Goal: Transaction & Acquisition: Purchase product/service

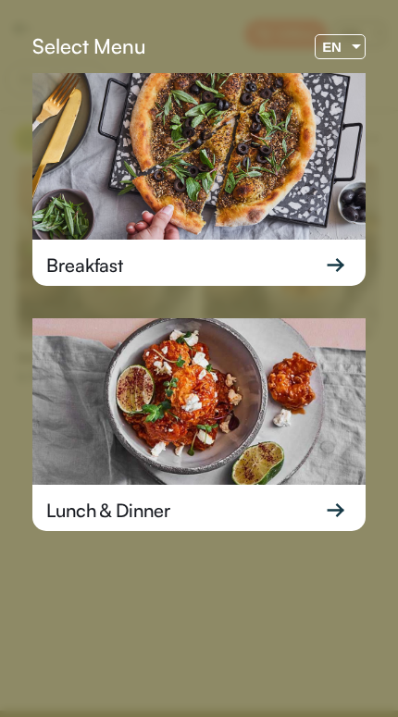
click at [279, 145] on img at bounding box center [198, 156] width 333 height 167
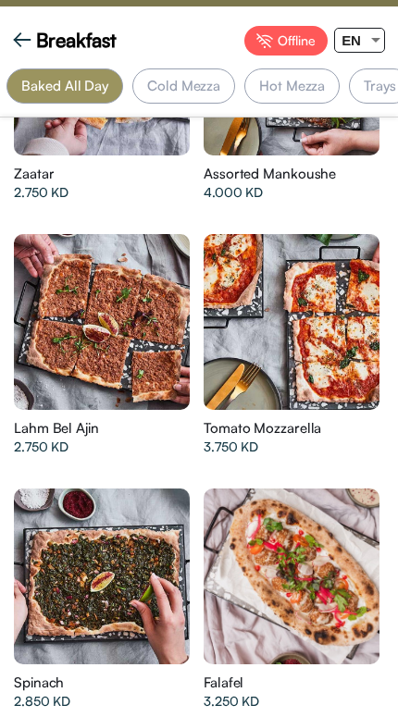
scroll to position [0, 180]
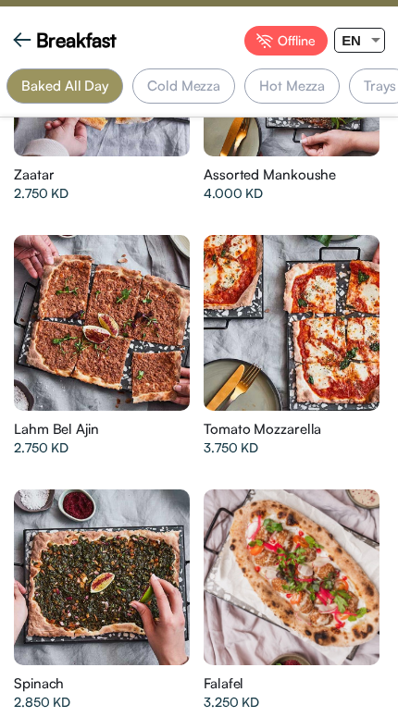
click at [170, 88] on div "Cold Mezza" at bounding box center [183, 85] width 103 height 35
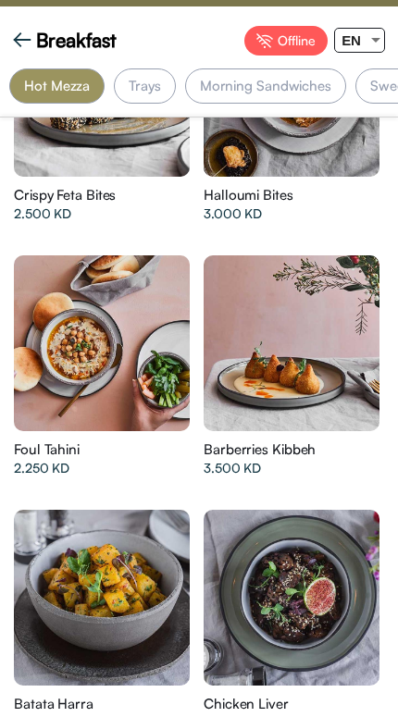
scroll to position [0, 415]
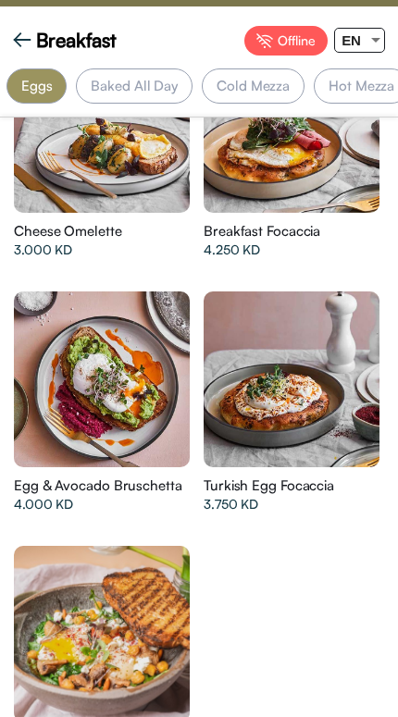
click at [121, 91] on div "Baked All Day" at bounding box center [134, 85] width 117 height 35
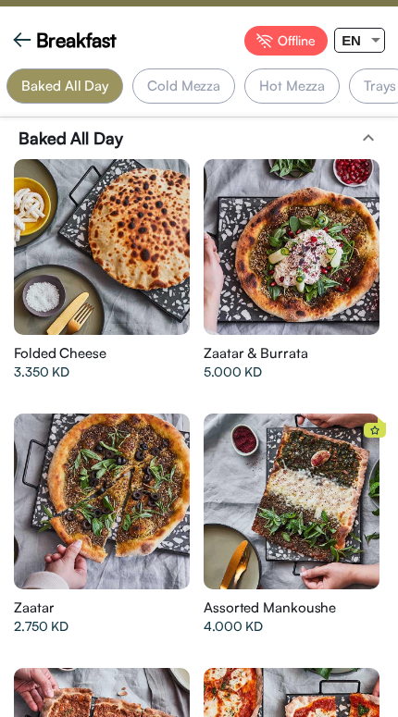
click at [234, 92] on div "Cold Mezza" at bounding box center [184, 85] width 112 height 35
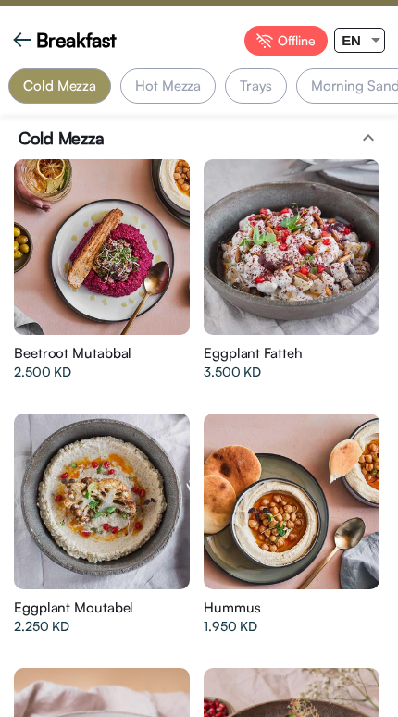
click at [169, 85] on div "Hot Mezza" at bounding box center [167, 85] width 95 height 35
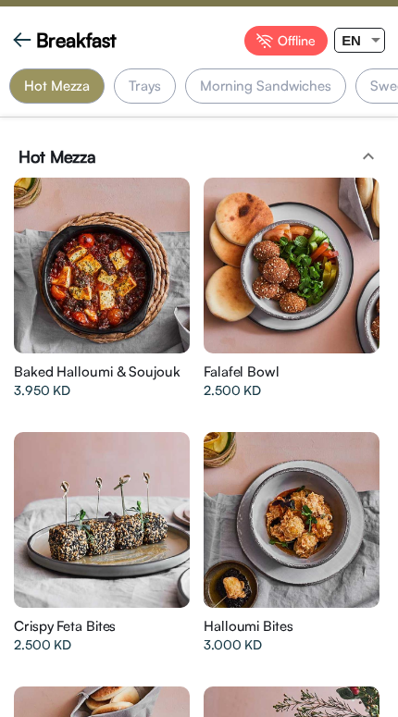
click at [239, 89] on div "Morning Sandwiches" at bounding box center [265, 85] width 161 height 35
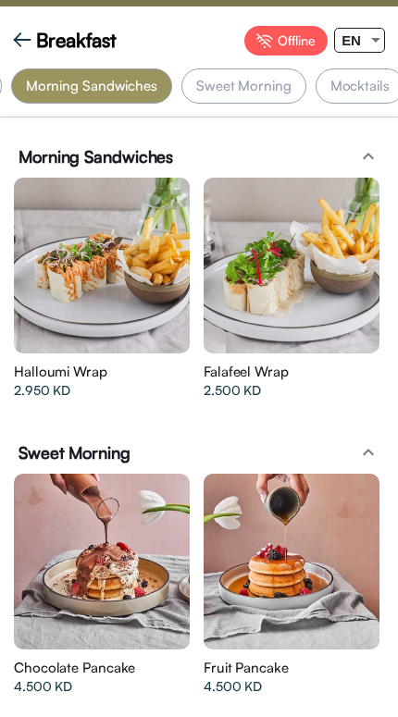
click at [246, 86] on div "Sweet Morning" at bounding box center [243, 85] width 125 height 35
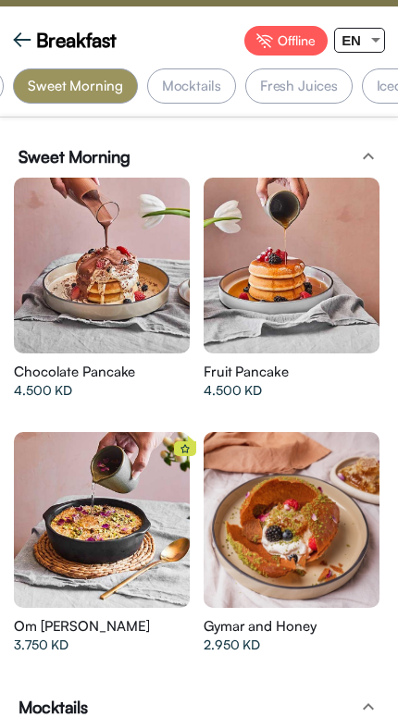
click at [287, 89] on div "Fresh Juices" at bounding box center [298, 85] width 107 height 35
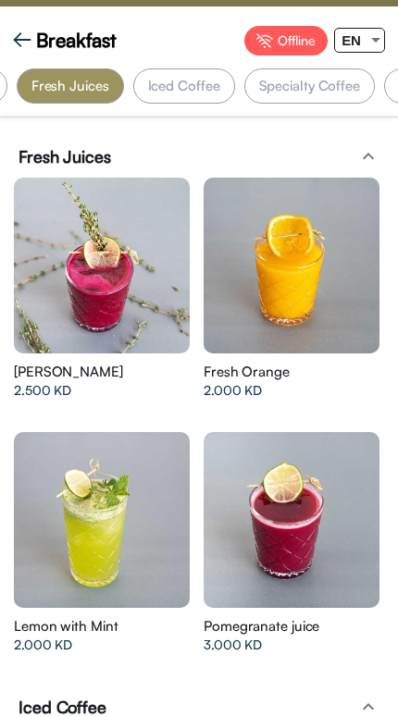
click at [288, 86] on div "Specialty Coffee" at bounding box center [309, 85] width 131 height 35
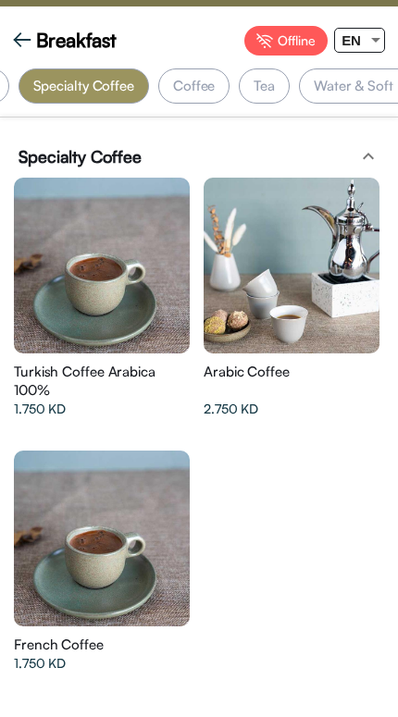
click at [186, 81] on div "Coffee" at bounding box center [193, 85] width 71 height 35
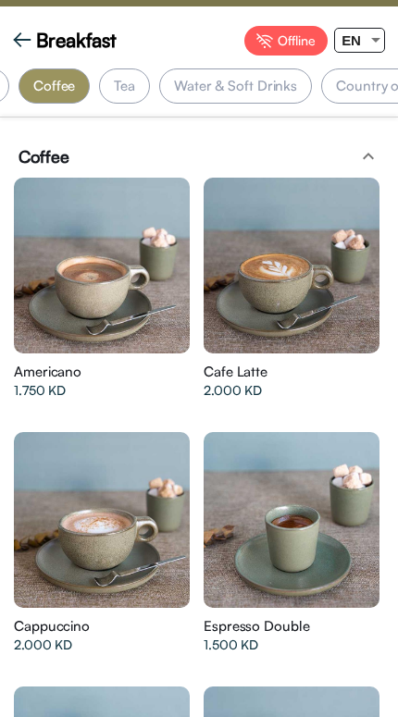
click at [100, 82] on div "Tea" at bounding box center [124, 85] width 51 height 35
